Goal: Information Seeking & Learning: Learn about a topic

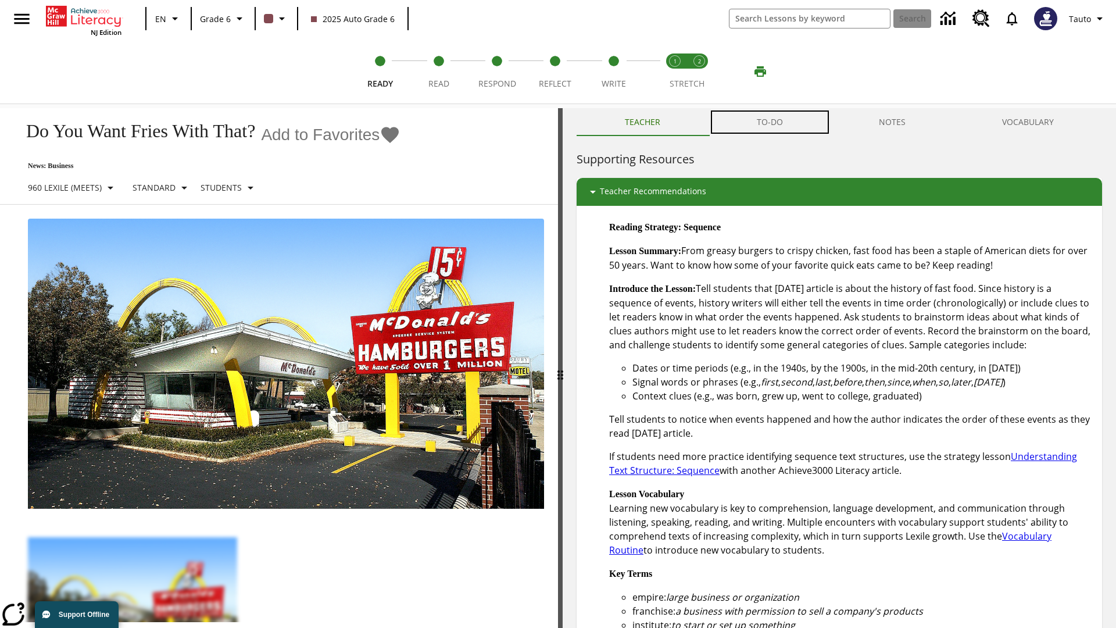
click at [770, 122] on button "TO-DO" at bounding box center [770, 122] width 123 height 28
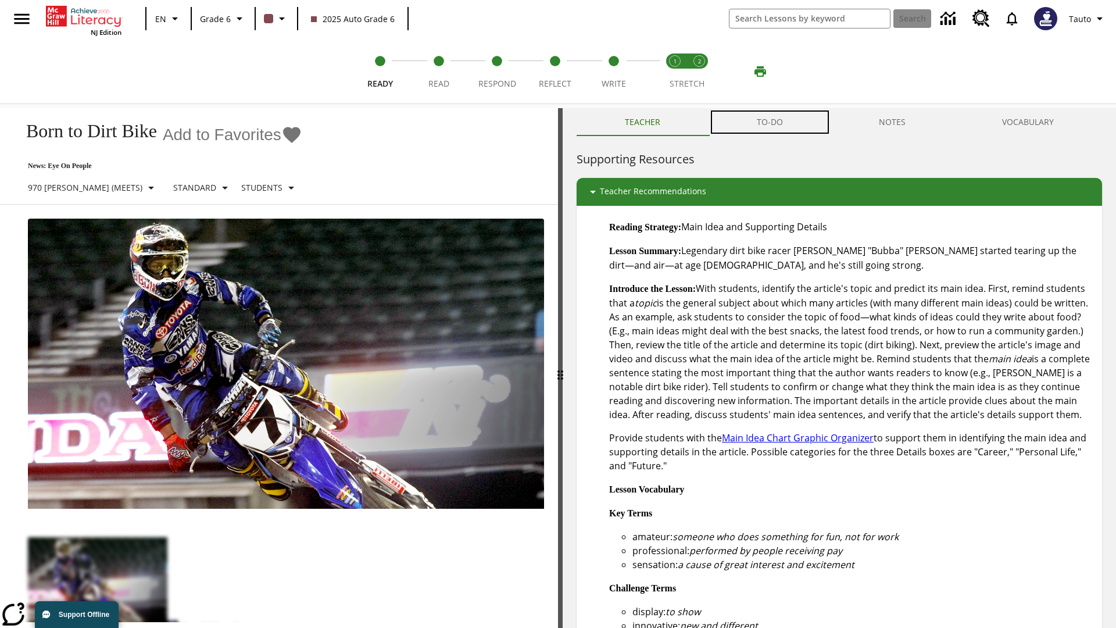
click at [770, 122] on button "TO-DO" at bounding box center [770, 122] width 123 height 28
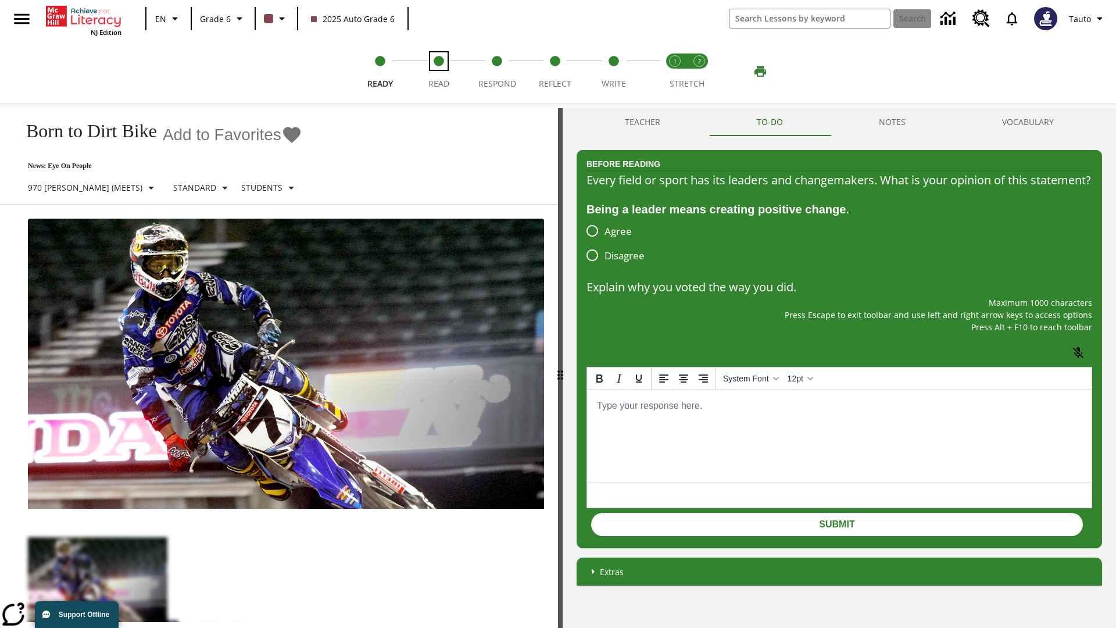
click at [438, 72] on span "Read" at bounding box center [439, 79] width 21 height 21
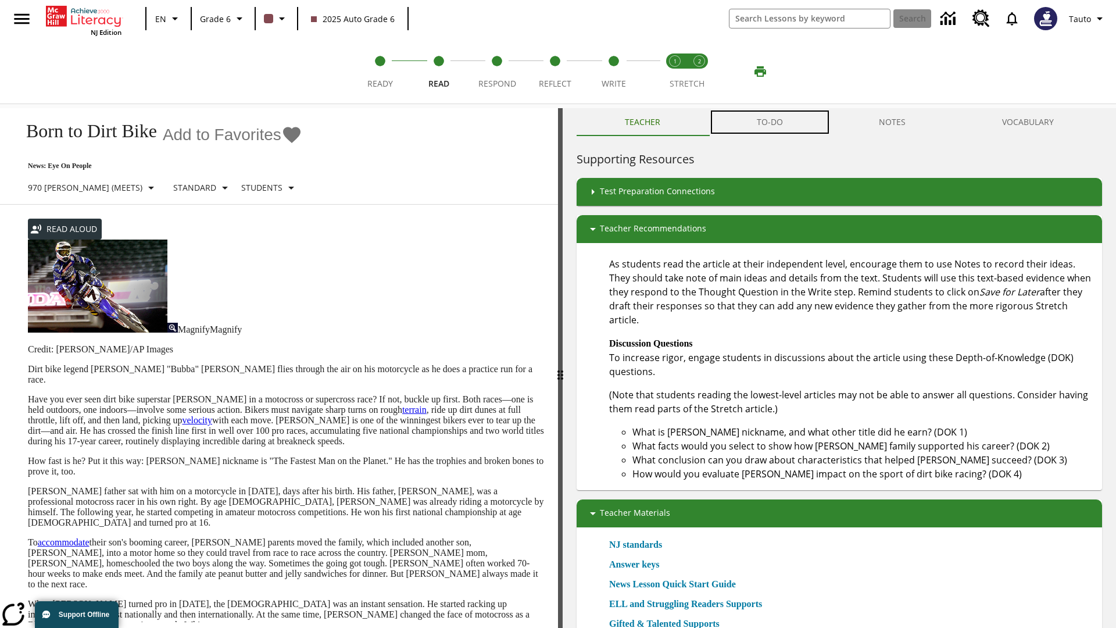
scroll to position [1, 0]
click at [770, 122] on button "TO-DO" at bounding box center [770, 122] width 123 height 28
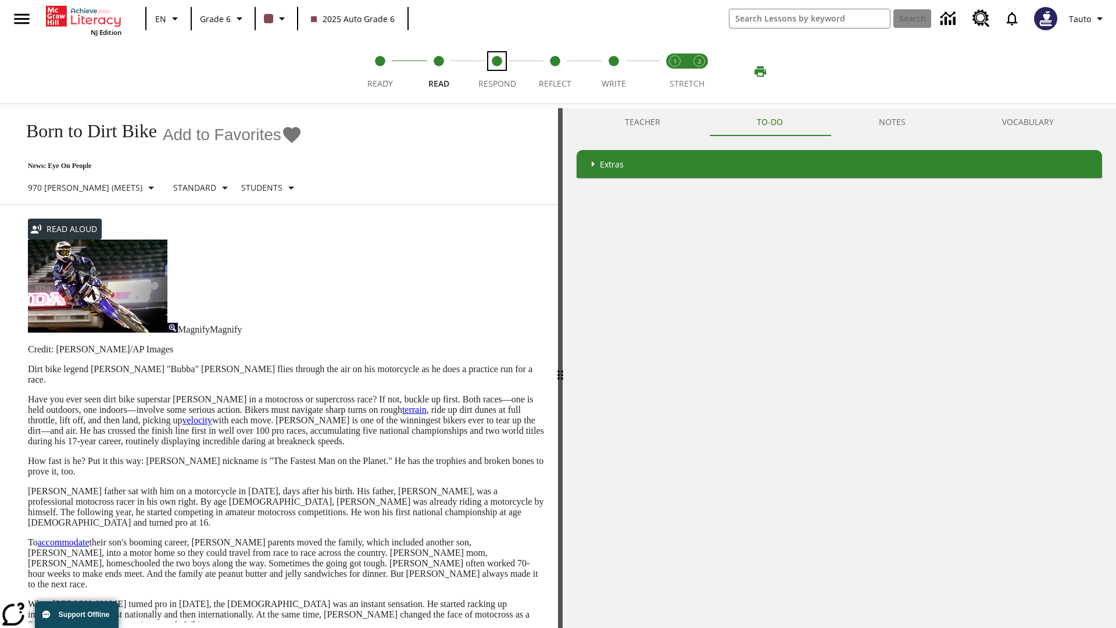
click at [497, 72] on span "Respond" at bounding box center [498, 79] width 38 height 21
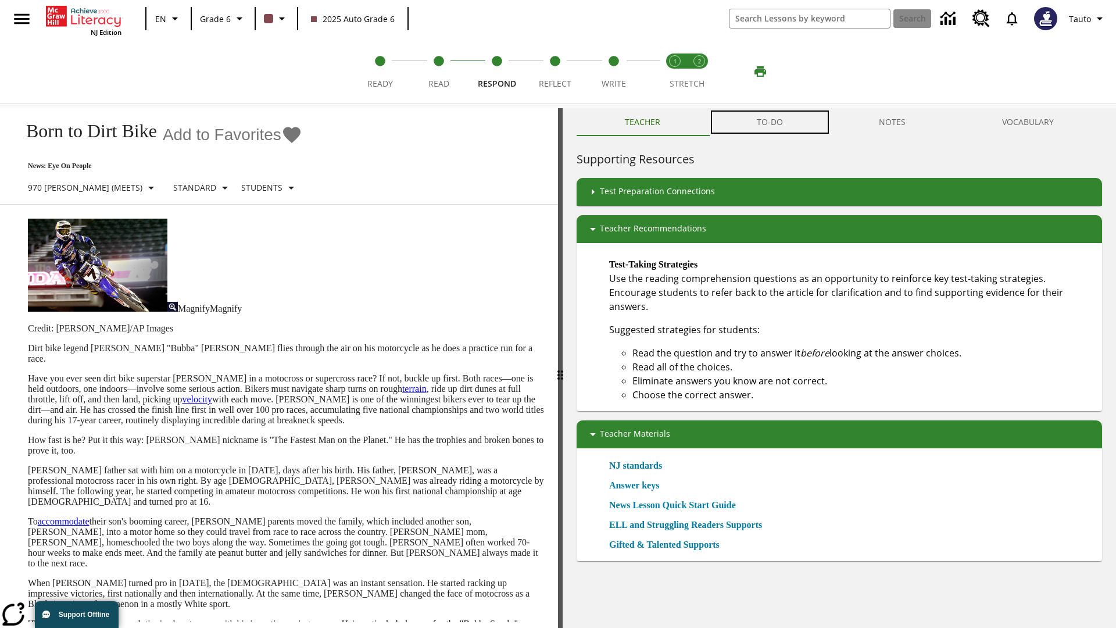
scroll to position [1, 0]
click at [770, 122] on button "TO-DO" at bounding box center [770, 122] width 123 height 28
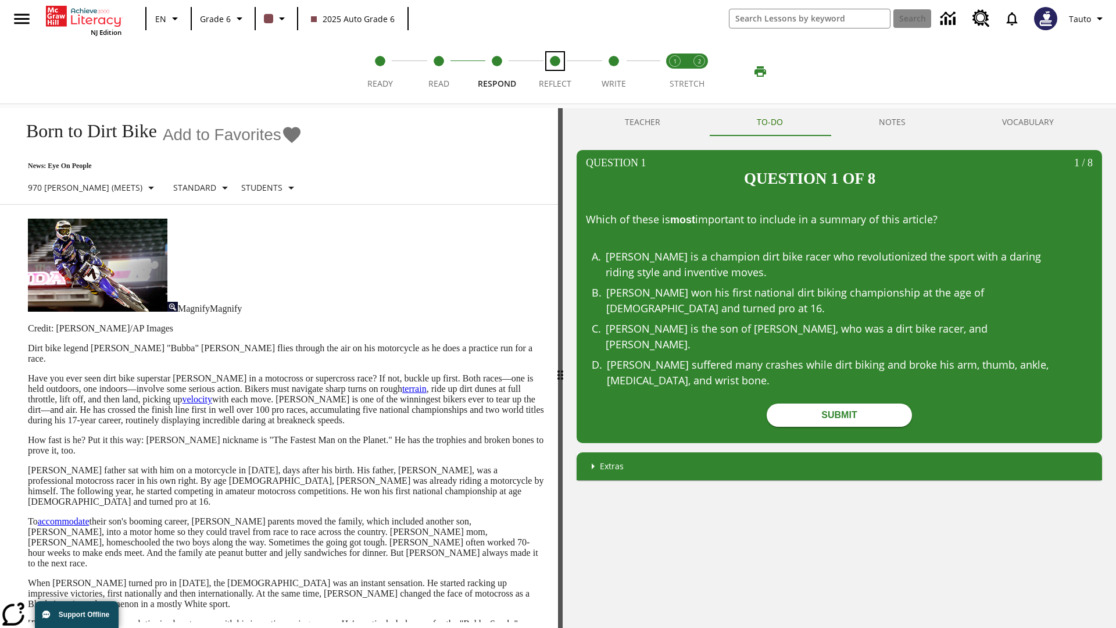
click at [555, 72] on span "Reflect" at bounding box center [555, 79] width 33 height 21
